Goal: Transaction & Acquisition: Purchase product/service

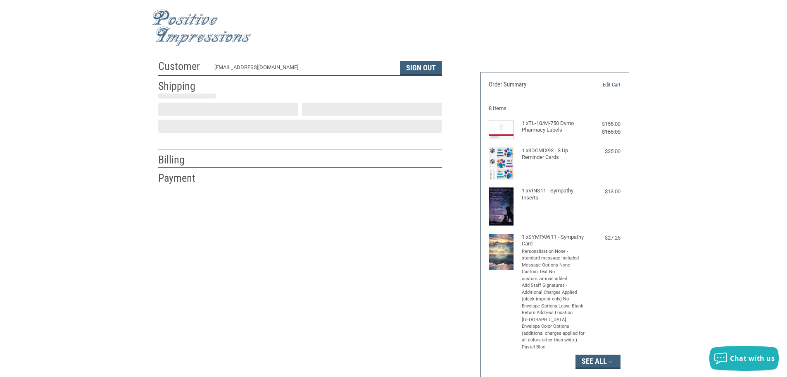
scroll to position [1, 0]
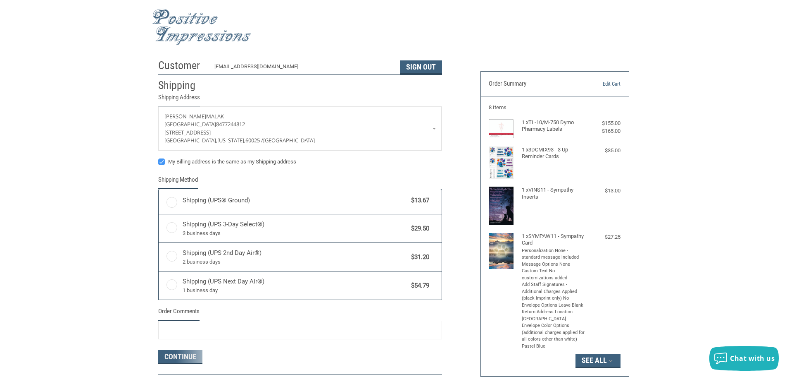
radio input "true"
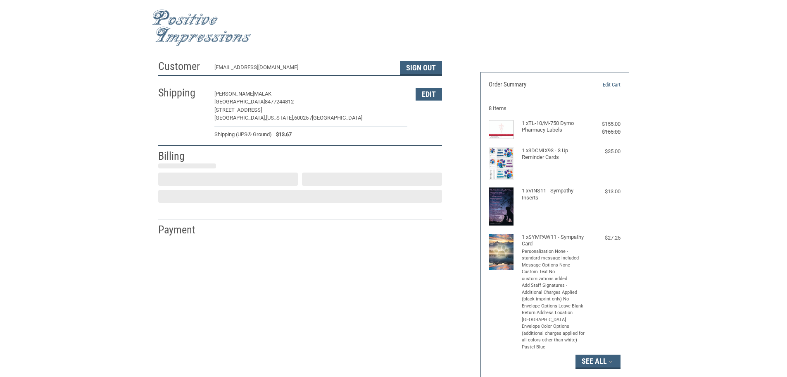
select select "US"
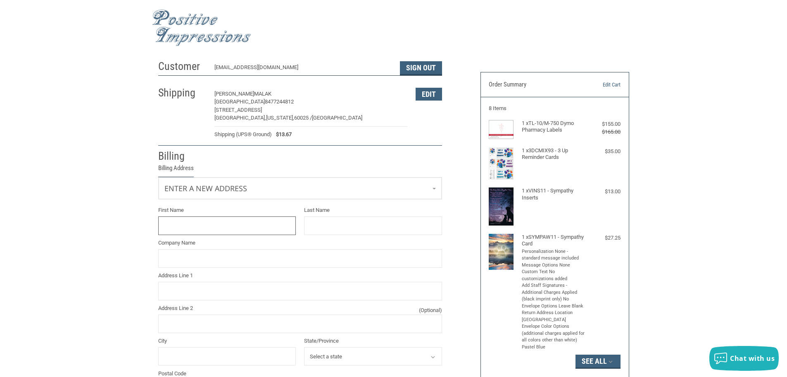
click at [219, 226] on input "First Name" at bounding box center [227, 225] width 138 height 19
click at [166, 158] on h2 "Billing" at bounding box center [182, 156] width 48 height 14
click at [184, 169] on legend "Billing Address" at bounding box center [176, 170] width 36 height 14
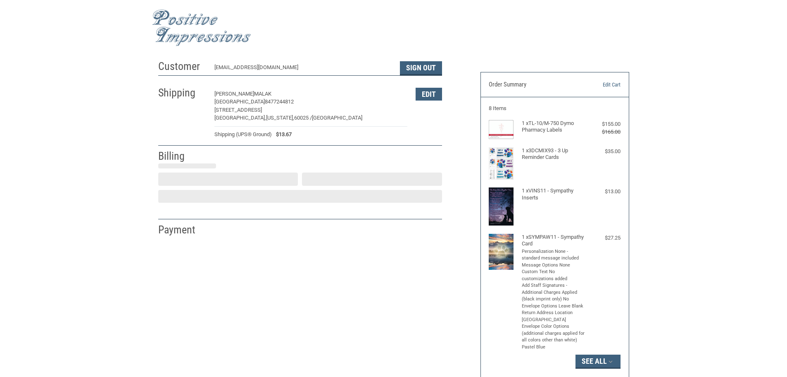
select select "US"
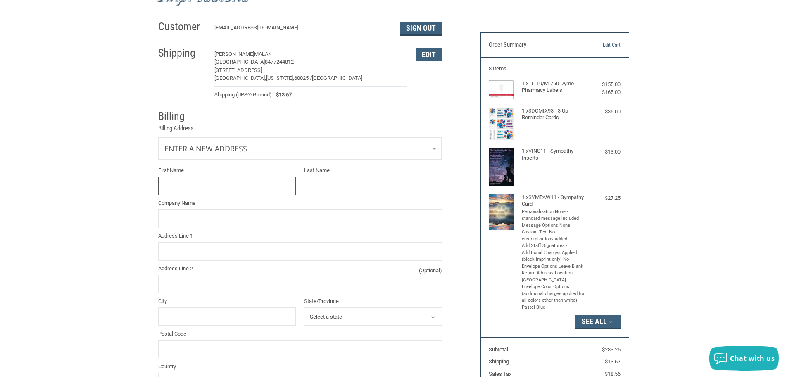
scroll to position [71, 0]
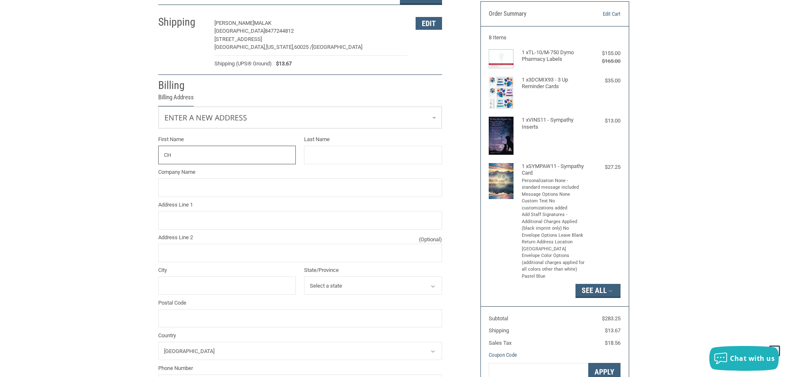
type input "C"
type input "[PERSON_NAME]"
click at [164, 190] on input "Company Name" at bounding box center [300, 187] width 284 height 19
type input "[GEOGRAPHIC_DATA]"
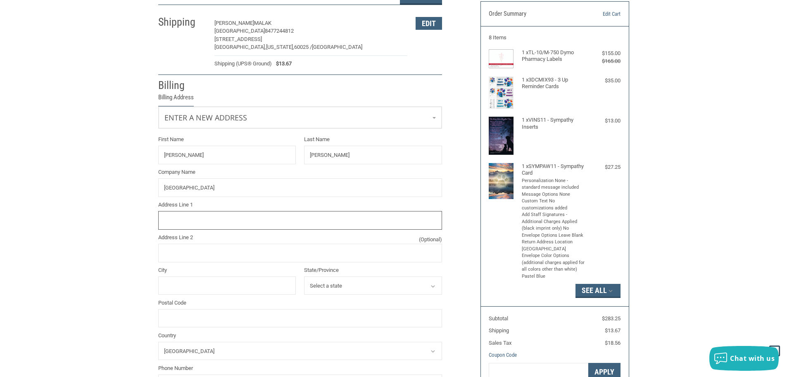
type input "[STREET_ADDRESS]"
type input "GLENVIEW"
select select "IL"
type input "60025"
type input "8477244812"
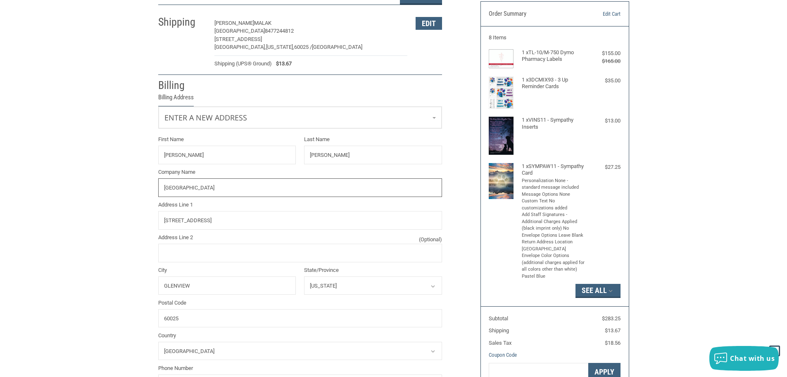
type input "[GEOGRAPHIC_DATA]"
type input "[STREET_ADDRESS]"
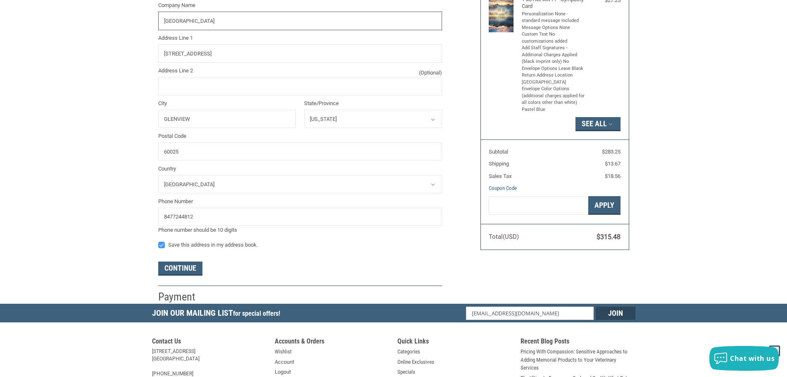
scroll to position [253, 0]
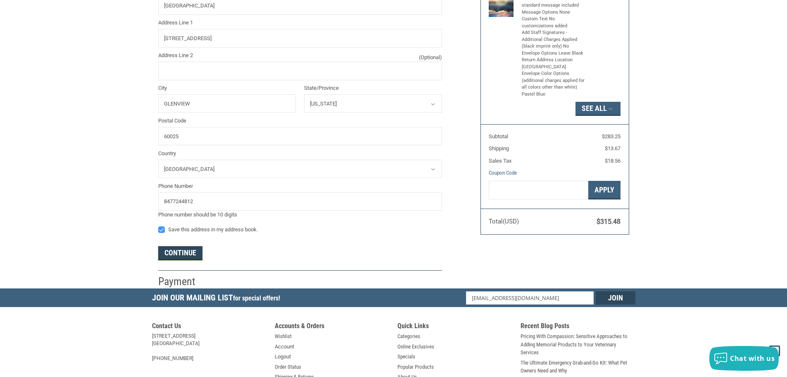
click at [180, 255] on button "Continue" at bounding box center [180, 253] width 44 height 14
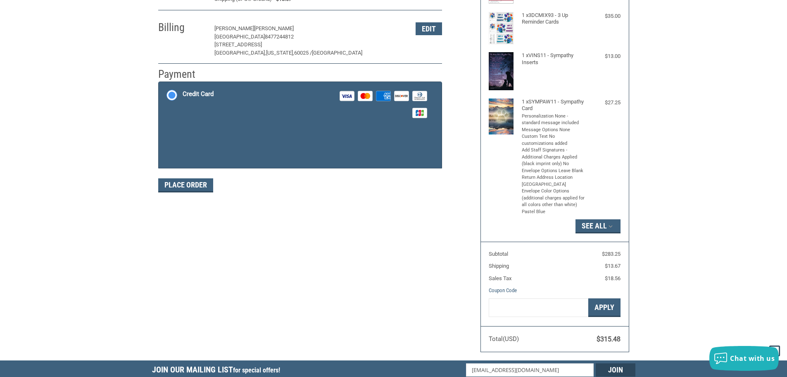
scroll to position [124, 0]
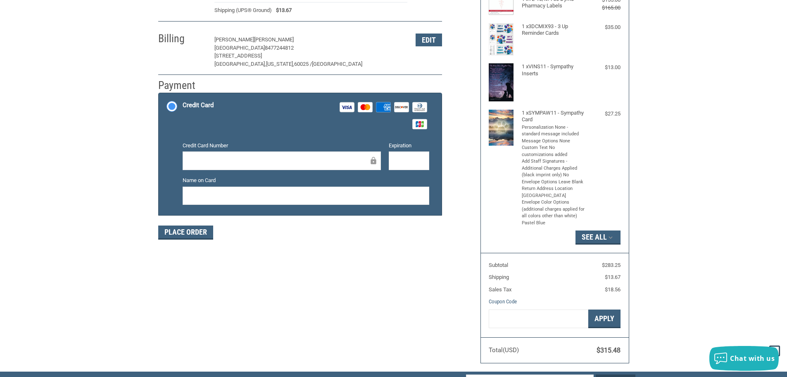
click at [213, 152] on div at bounding box center [282, 160] width 198 height 19
click at [181, 233] on button "Place Order" at bounding box center [185, 232] width 55 height 14
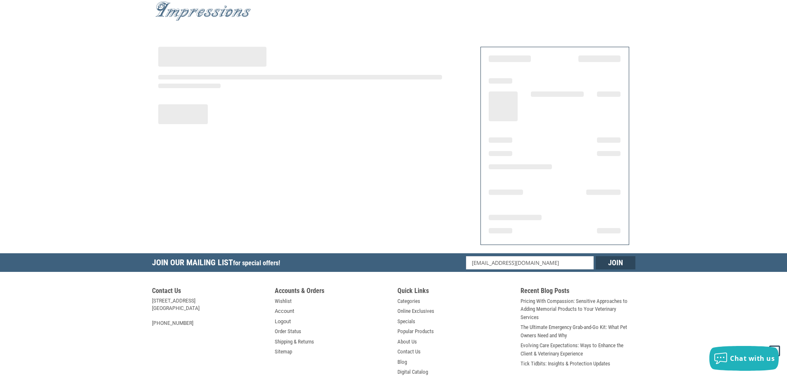
scroll to position [7, 0]
